Goal: Task Accomplishment & Management: Manage account settings

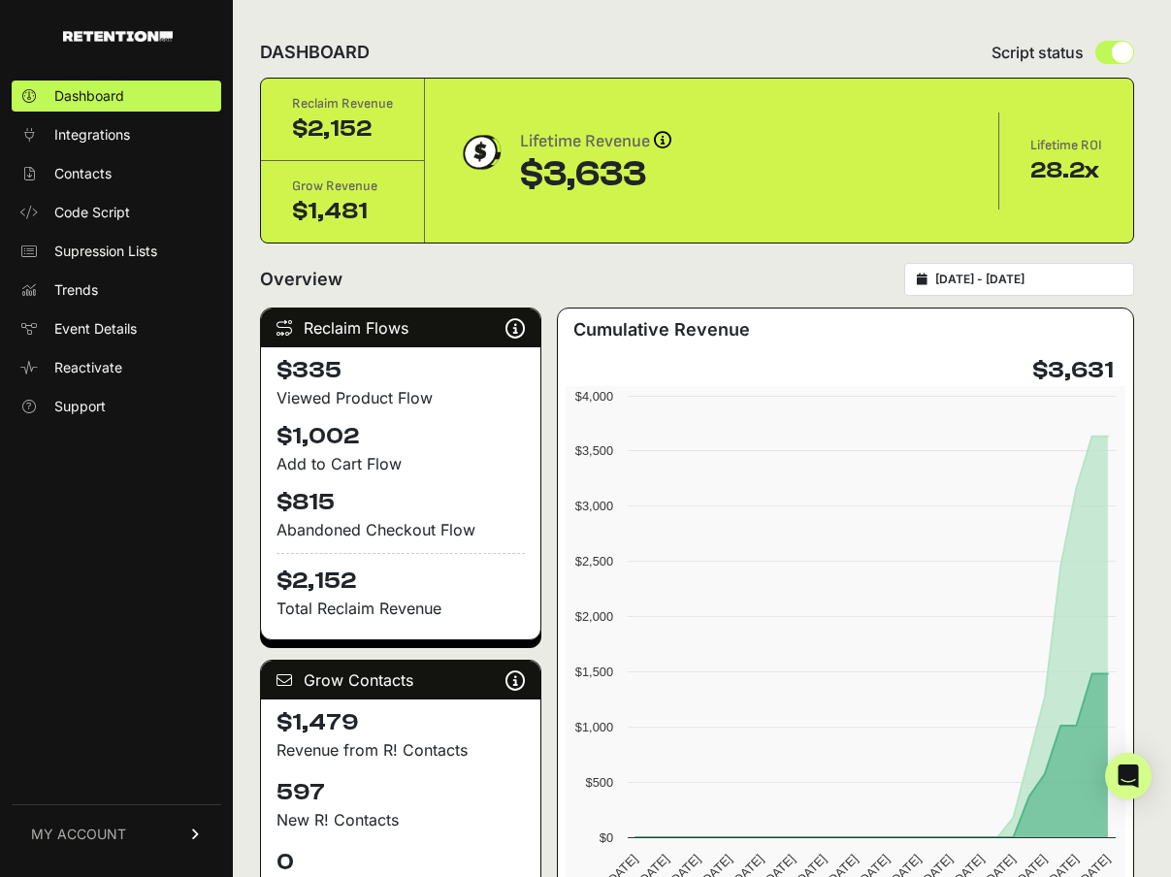
click at [184, 832] on link "MY ACCOUNT" at bounding box center [117, 834] width 210 height 59
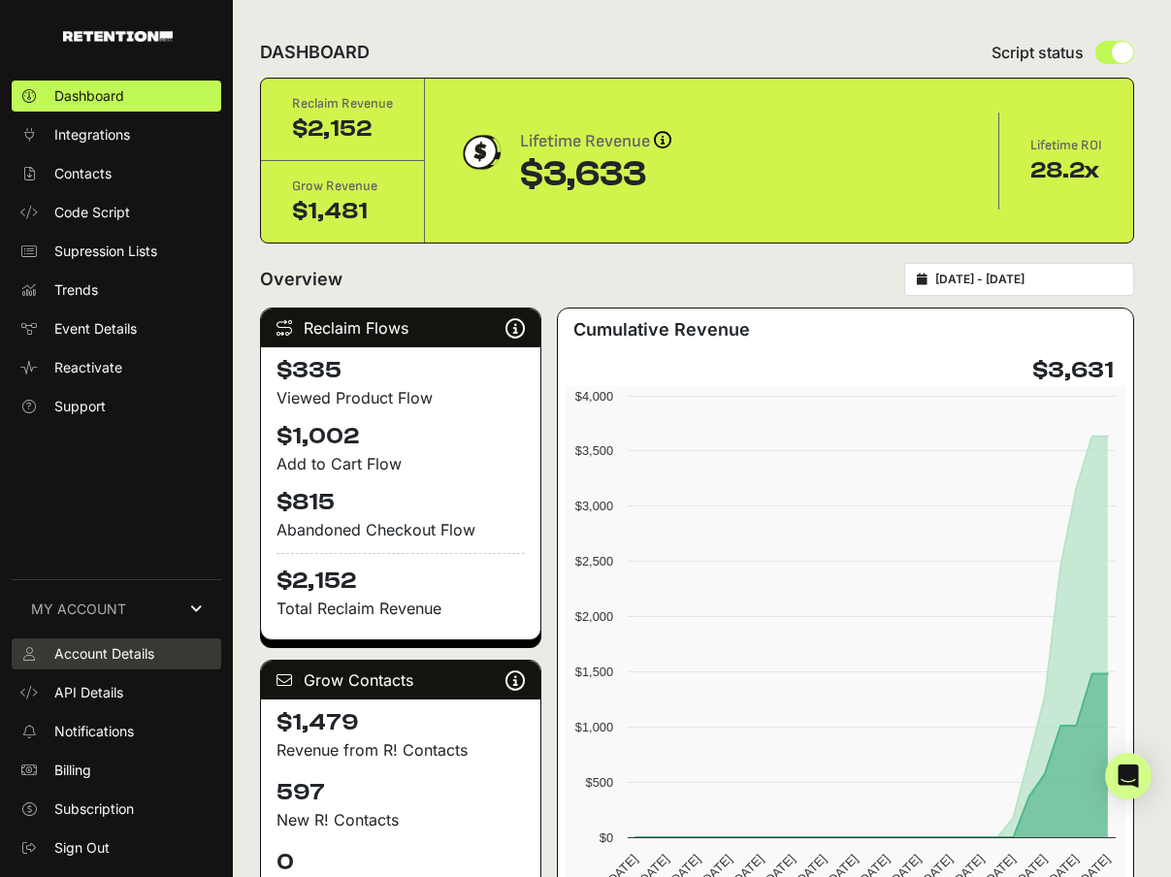
click at [142, 648] on span "Account Details" at bounding box center [104, 653] width 100 height 19
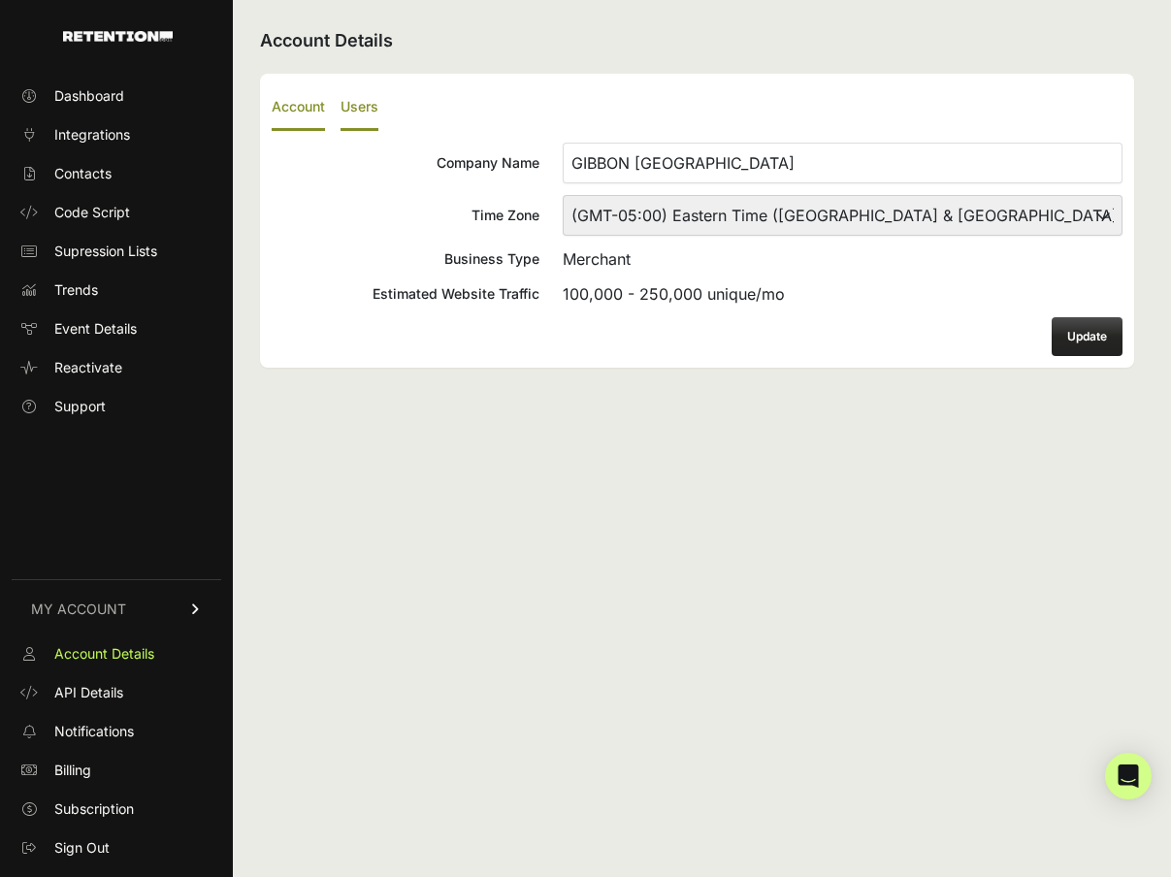
click at [362, 102] on label "Users" at bounding box center [360, 108] width 38 height 46
click at [0, 0] on input "Users" at bounding box center [0, 0] width 0 height 0
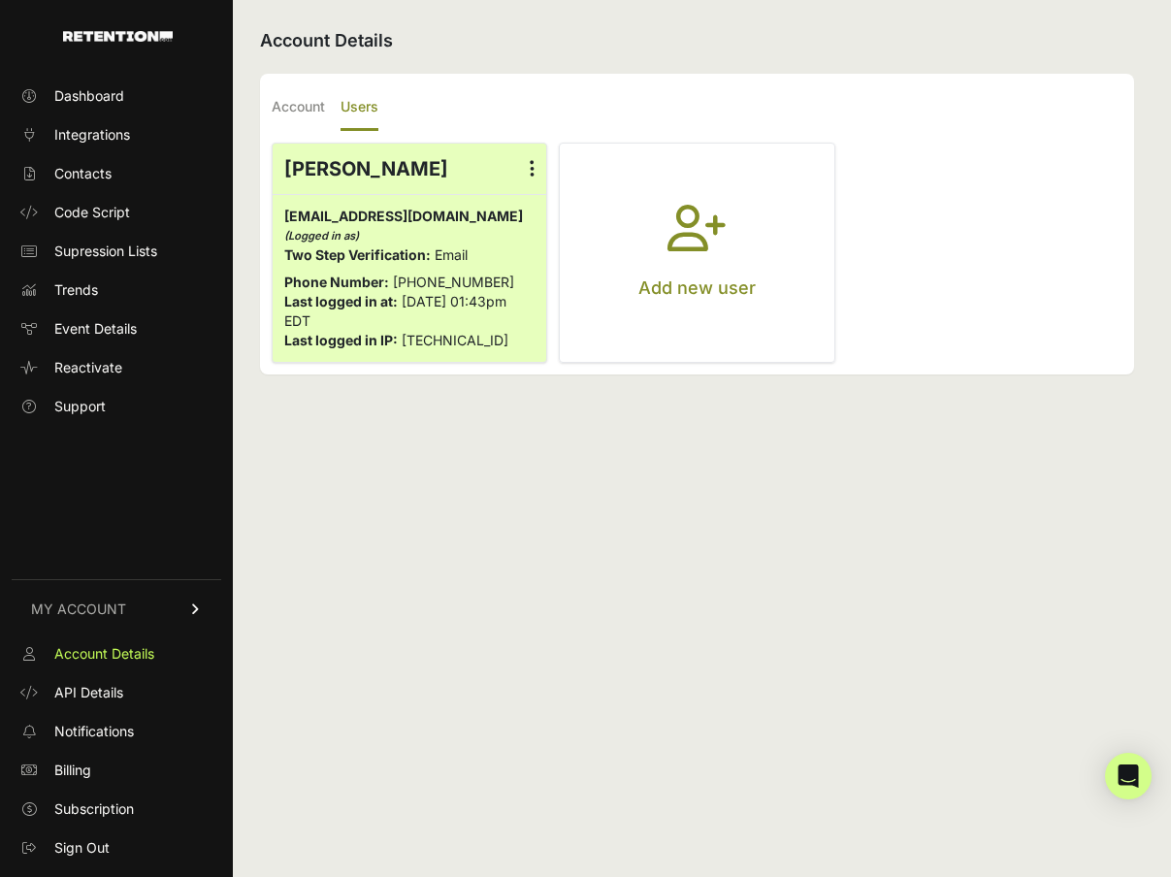
click at [713, 288] on p "Add new user" at bounding box center [697, 288] width 117 height 27
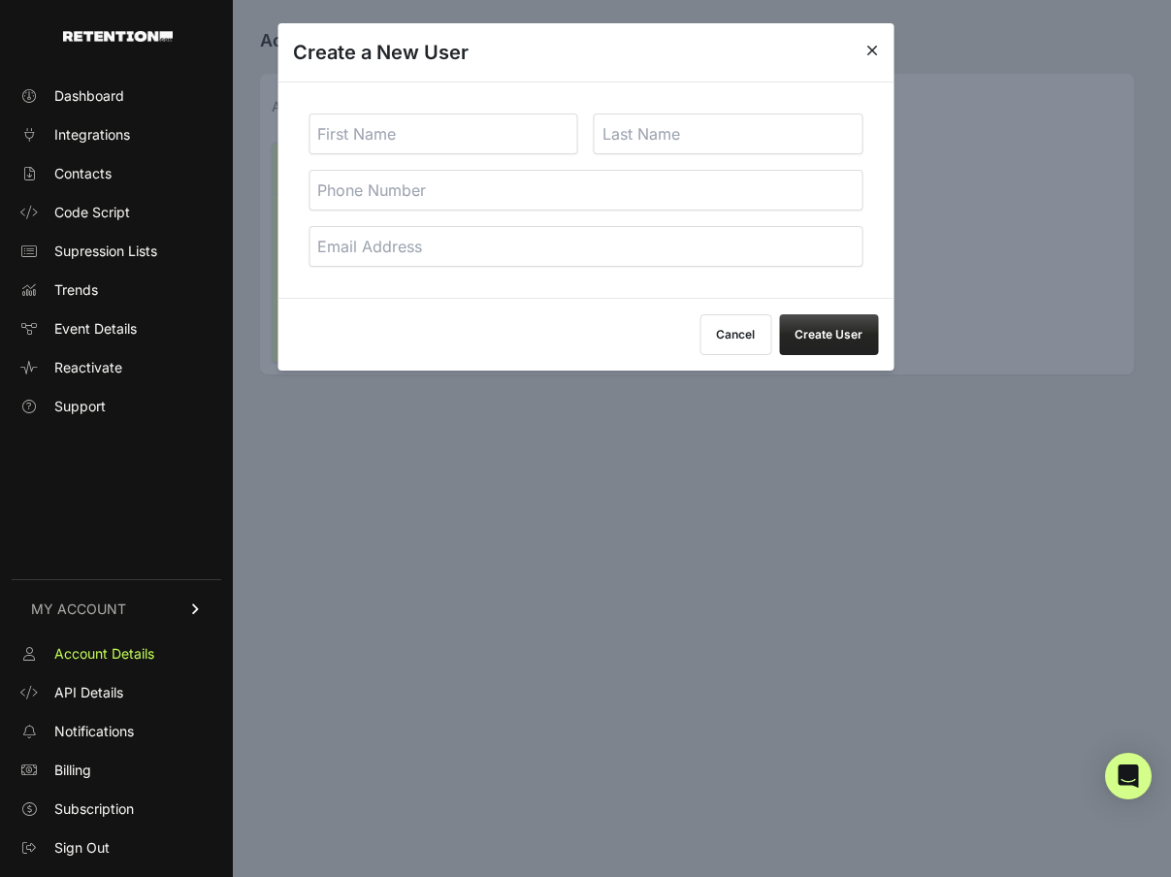
click at [491, 140] on input "text" at bounding box center [444, 134] width 270 height 41
type input "[PERSON_NAME]"
click at [584, 257] on input "email" at bounding box center [586, 246] width 554 height 41
paste input "astanleywade@gmail.com"
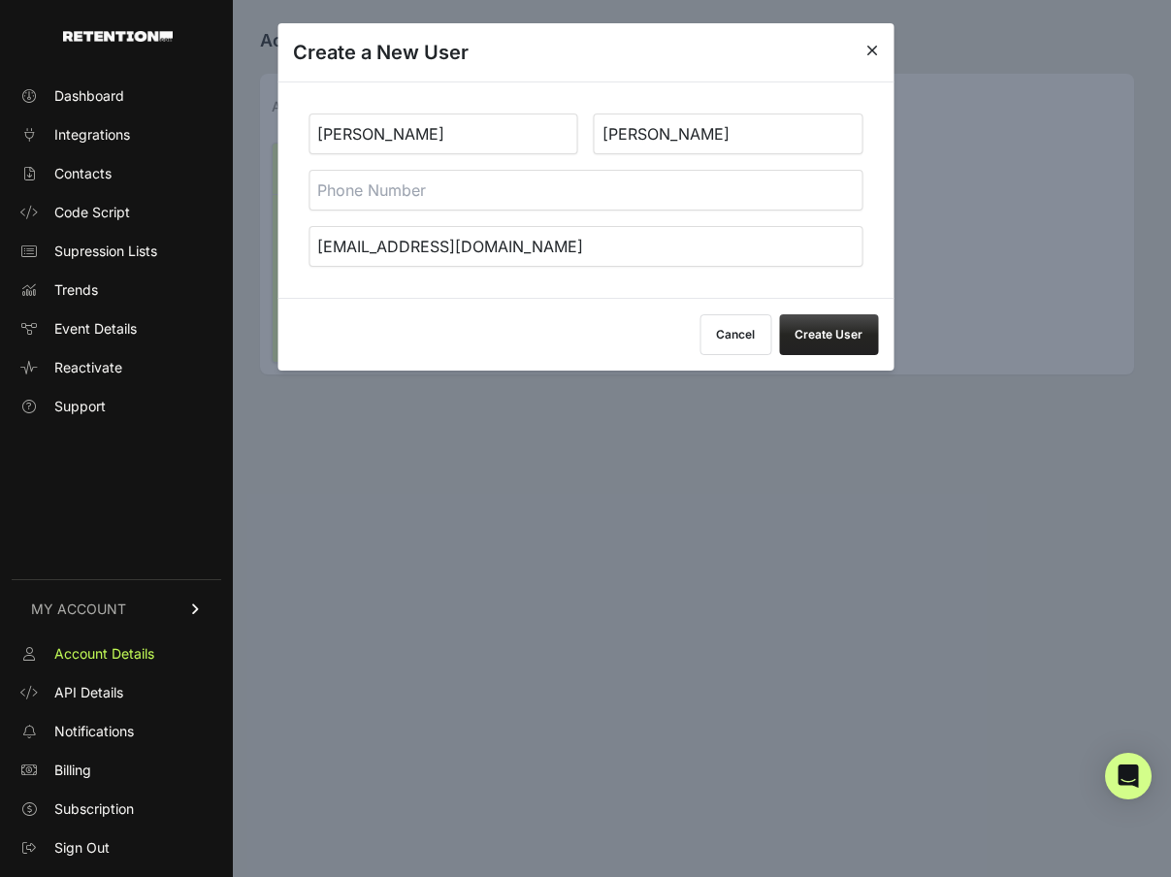
type input "astanleywade@gmail.com"
click at [831, 339] on button "Create User" at bounding box center [828, 334] width 99 height 41
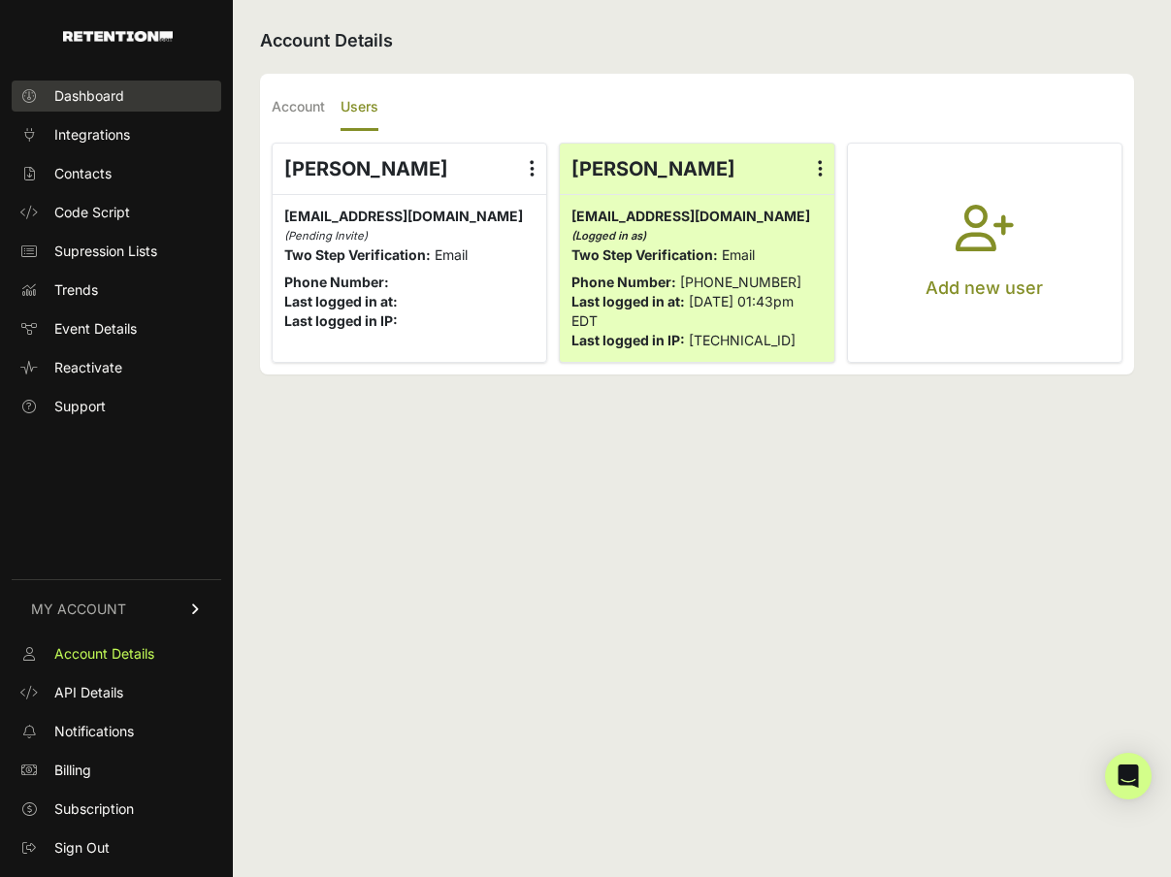
click at [129, 89] on link "Dashboard" at bounding box center [117, 96] width 210 height 31
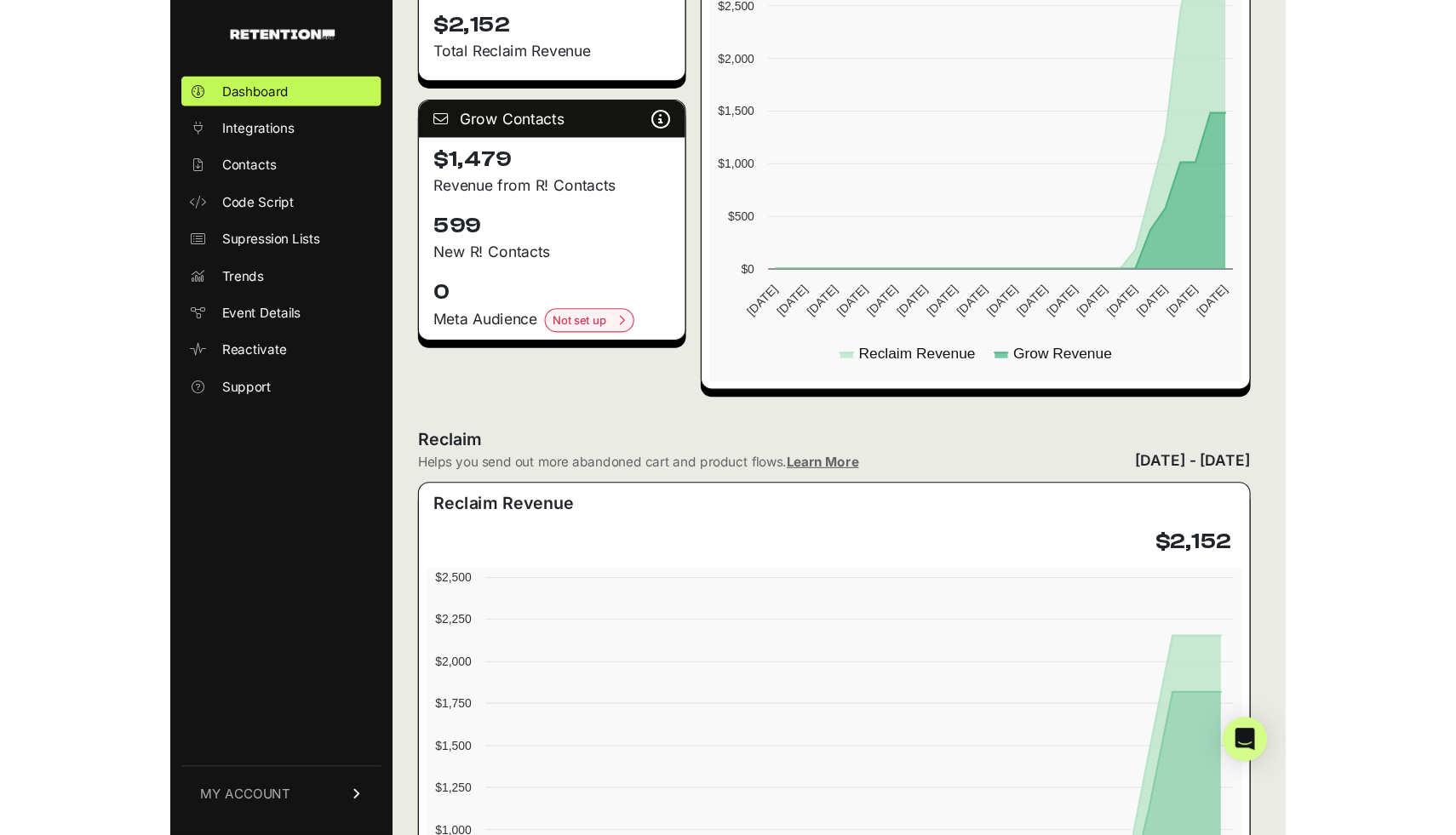
scroll to position [675, 0]
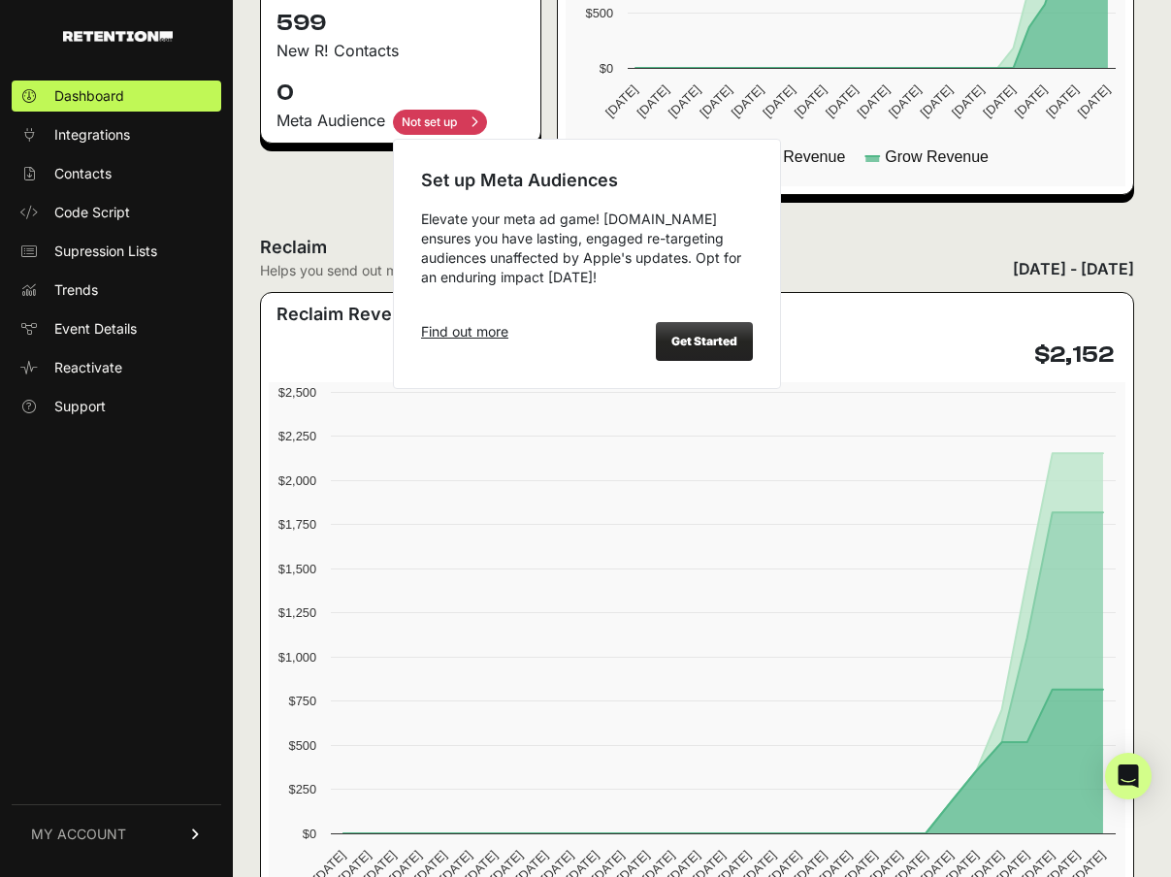
click at [473, 126] on input "checkbox" at bounding box center [440, 122] width 94 height 25
checkbox input "true"
